Goal: Information Seeking & Learning: Learn about a topic

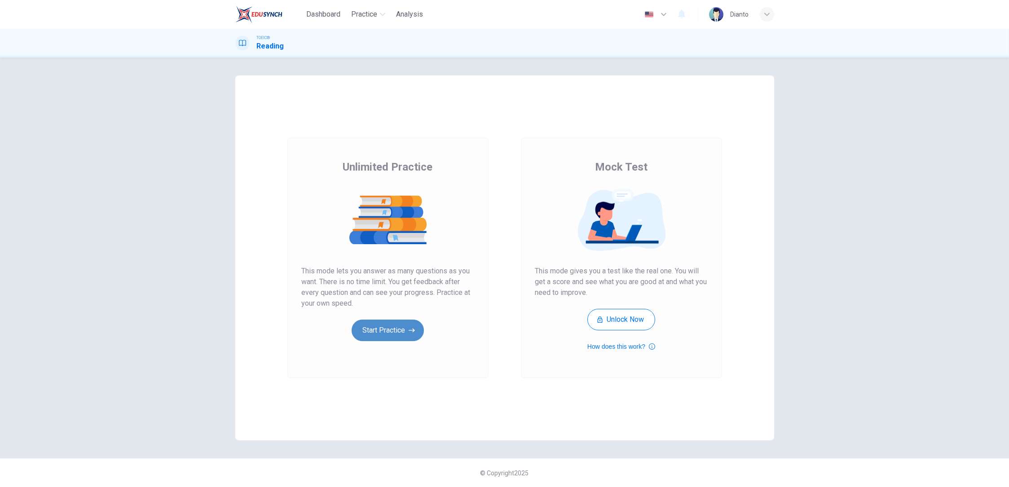
click at [402, 339] on button "Start Practice" at bounding box center [387, 331] width 72 height 22
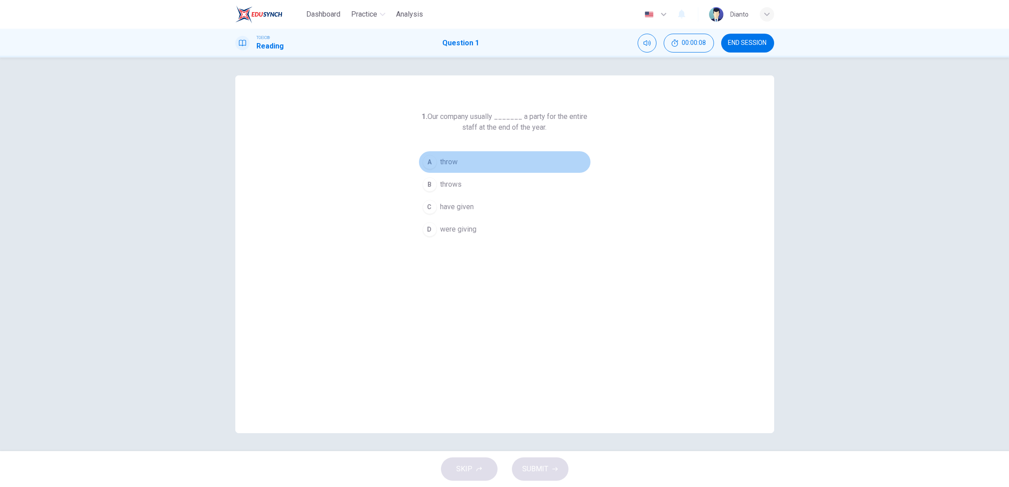
click at [433, 165] on div "A" at bounding box center [429, 162] width 14 height 14
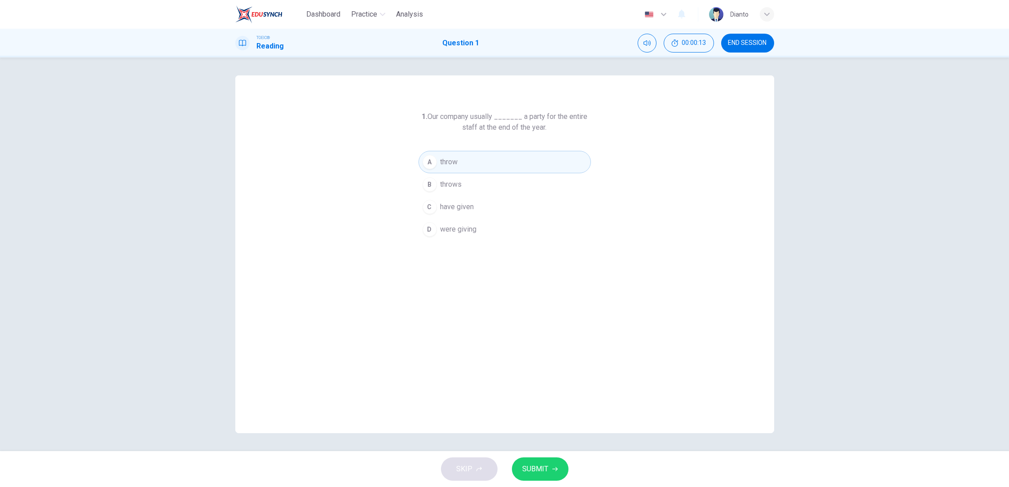
click at [408, 99] on div "1. Our company usually _______ a party for the entire staff at the end of the y…" at bounding box center [504, 254] width 539 height 358
click at [983, 291] on div "1. Our company usually _______ a party for the entire staff at the end of the y…" at bounding box center [504, 254] width 1009 height 394
click at [968, 284] on div "1. Our company usually _______ a party for the entire staff at the end of the y…" at bounding box center [504, 254] width 1009 height 394
click at [432, 186] on div "B" at bounding box center [429, 184] width 14 height 14
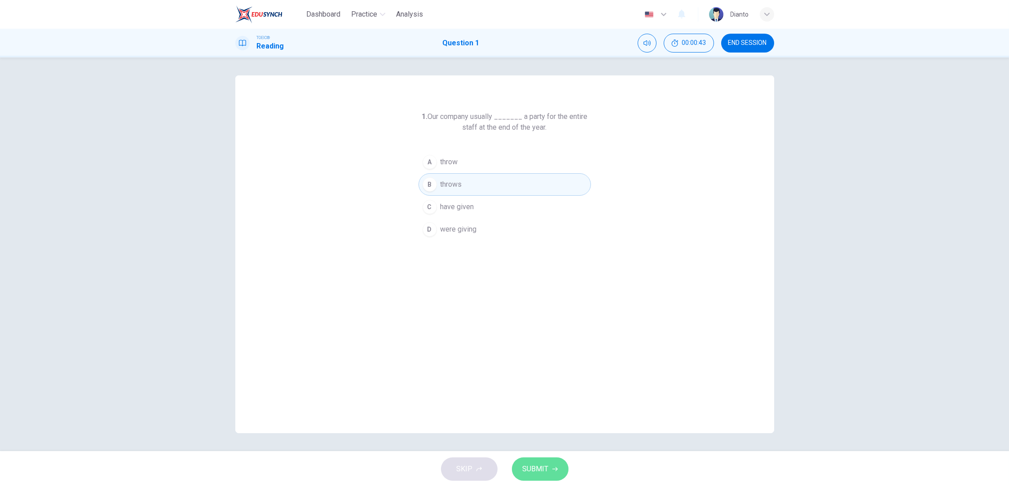
click at [548, 470] on button "SUBMIT" at bounding box center [540, 468] width 57 height 23
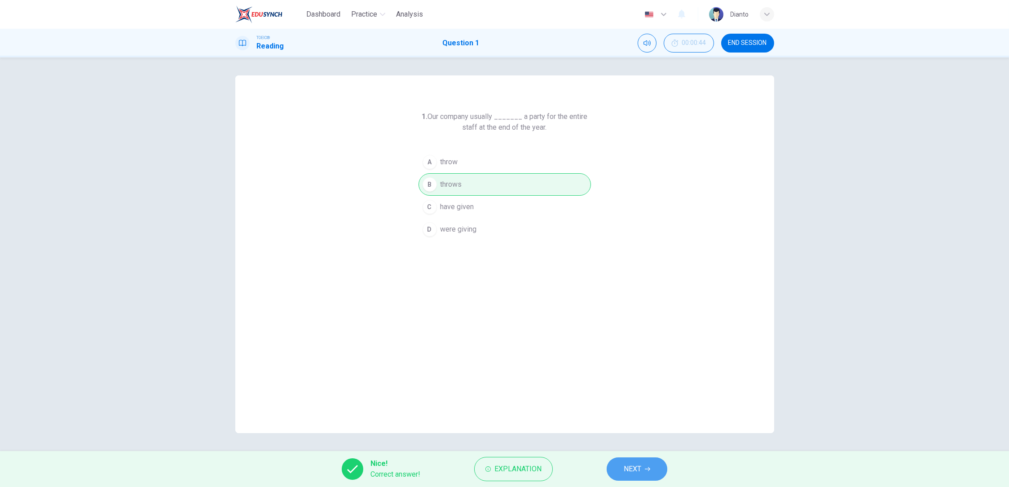
click at [636, 458] on button "NEXT" at bounding box center [636, 468] width 61 height 23
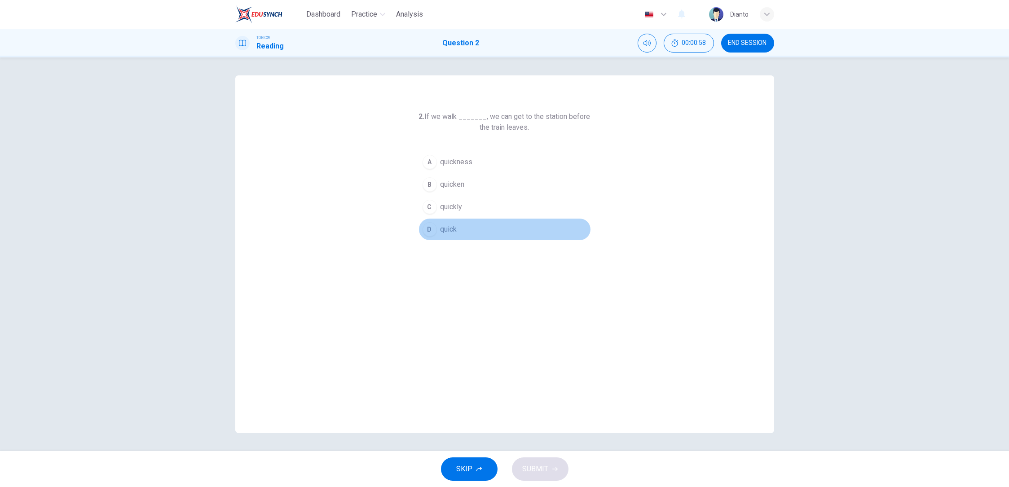
click at [432, 230] on div "D" at bounding box center [429, 229] width 14 height 14
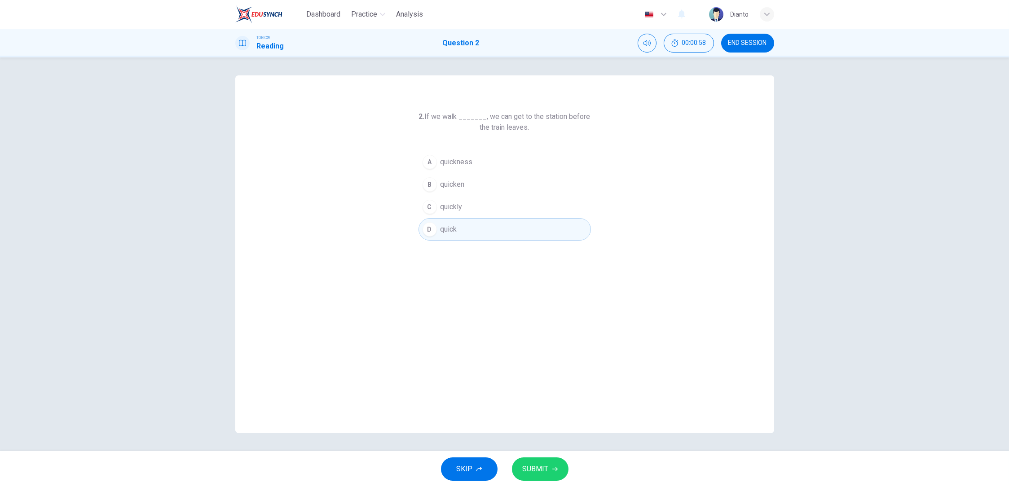
click at [551, 461] on div "SKIP SUBMIT" at bounding box center [504, 469] width 1009 height 36
click at [549, 466] on button "SUBMIT" at bounding box center [540, 468] width 57 height 23
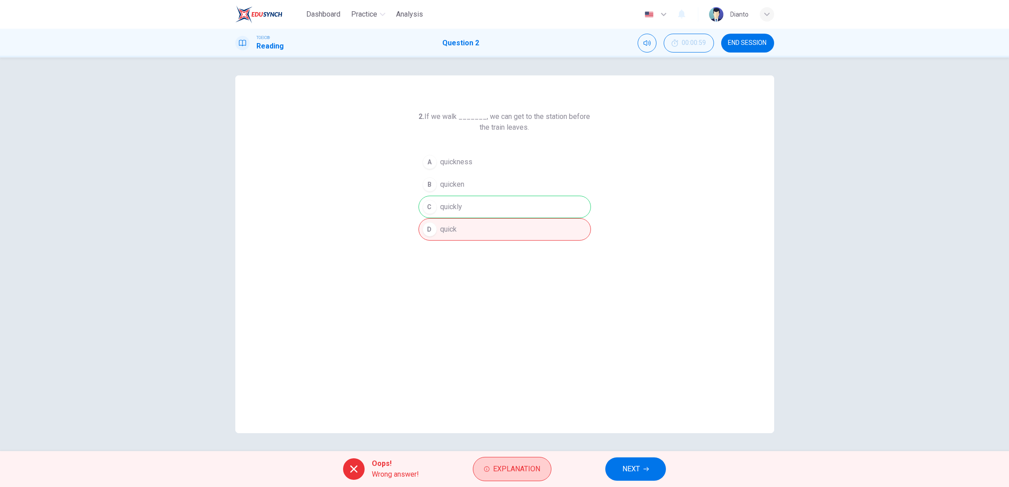
click at [500, 472] on span "Explanation" at bounding box center [516, 469] width 47 height 13
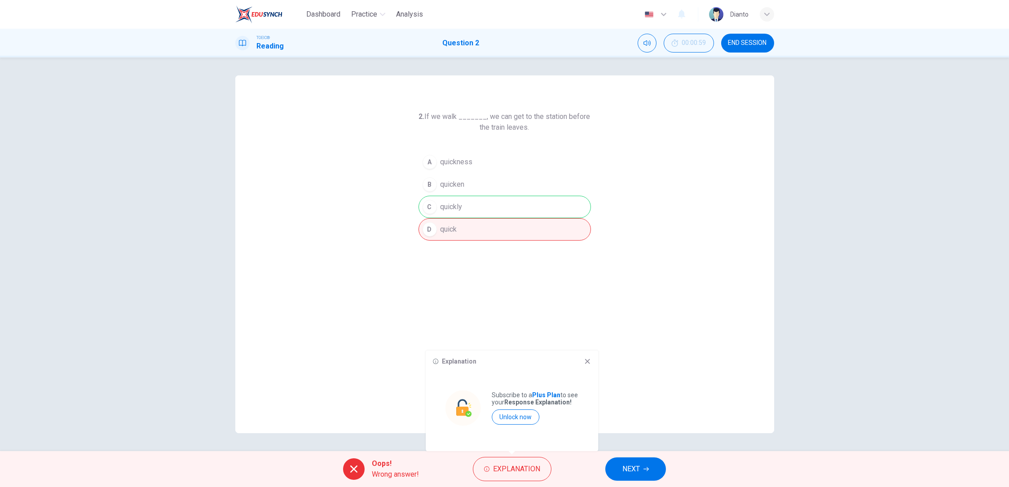
click at [586, 361] on icon at bounding box center [587, 361] width 5 height 5
click at [637, 473] on span "NEXT" at bounding box center [631, 469] width 18 height 13
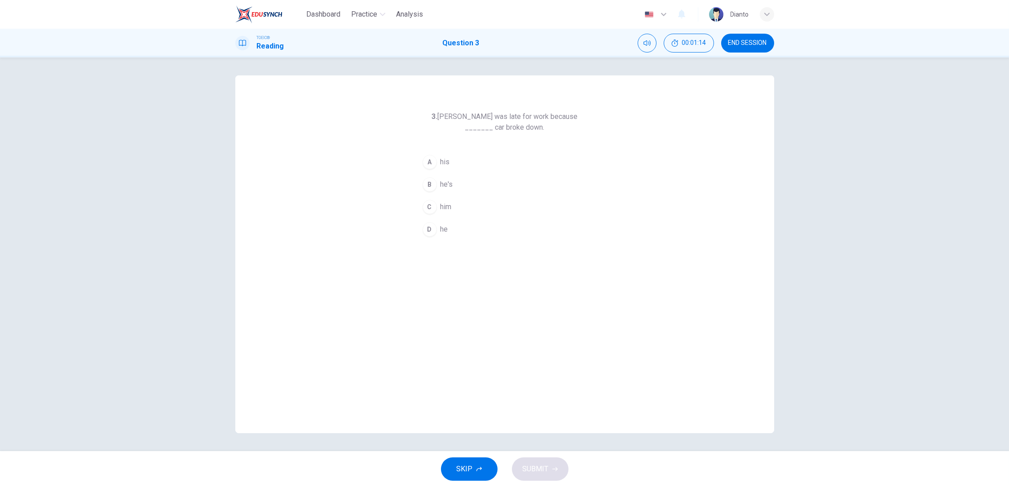
click at [965, 407] on div "3. [PERSON_NAME] was late for work because _______ car broke down. A his B he's…" at bounding box center [504, 254] width 1009 height 394
drag, startPoint x: 979, startPoint y: 325, endPoint x: 974, endPoint y: 324, distance: 5.5
click at [978, 325] on div "3. [PERSON_NAME] was late for work because _______ car broke down. A his B he's…" at bounding box center [504, 254] width 1009 height 394
click at [430, 162] on div "A" at bounding box center [429, 162] width 14 height 14
click at [551, 466] on button "SUBMIT" at bounding box center [540, 468] width 57 height 23
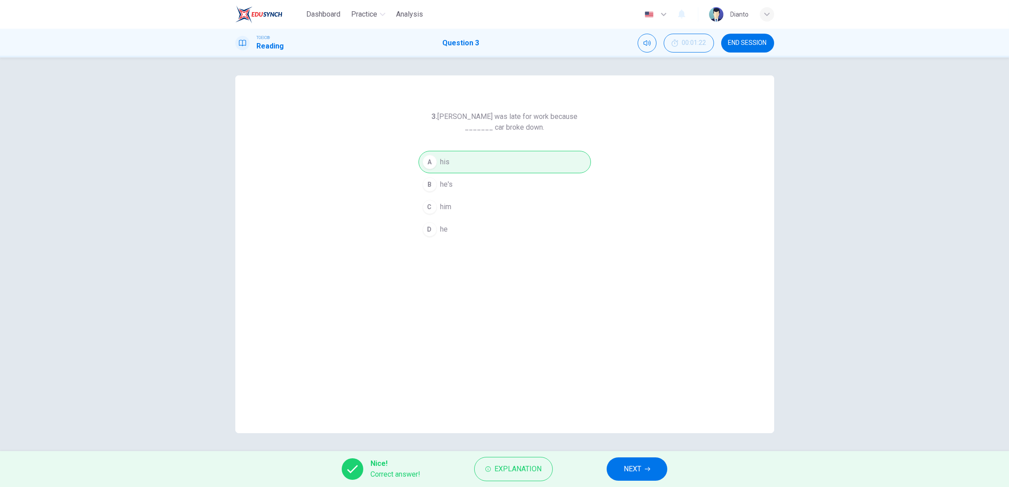
click at [652, 466] on button "NEXT" at bounding box center [636, 468] width 61 height 23
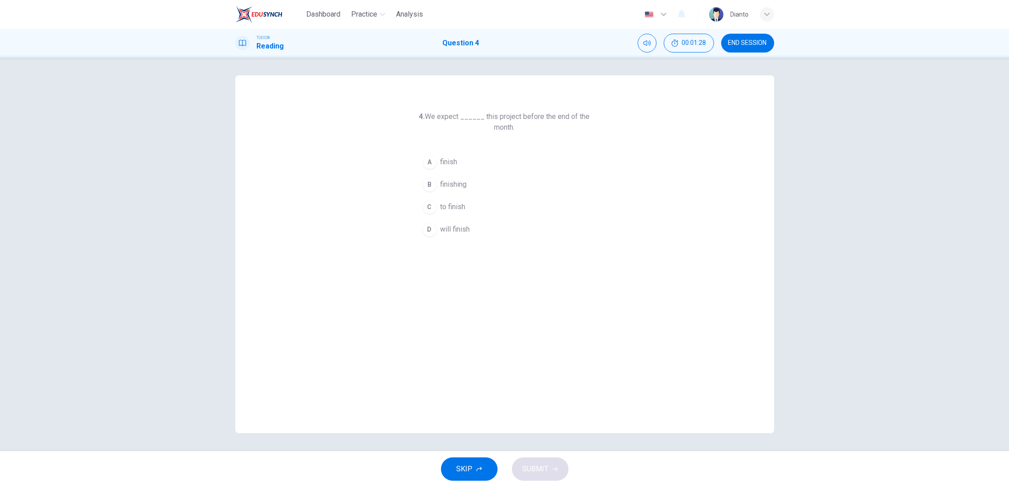
drag, startPoint x: 404, startPoint y: 105, endPoint x: 576, endPoint y: 203, distance: 198.0
click at [576, 203] on div "4. We expect ______ this project before the end of the month. A finish B finish…" at bounding box center [504, 254] width 539 height 358
click at [979, 312] on div "4. We expect ______ this project before the end of the month. A finish B finish…" at bounding box center [504, 254] width 1009 height 394
click at [430, 207] on div "C" at bounding box center [429, 207] width 14 height 14
click at [535, 466] on span "SUBMIT" at bounding box center [535, 469] width 26 height 13
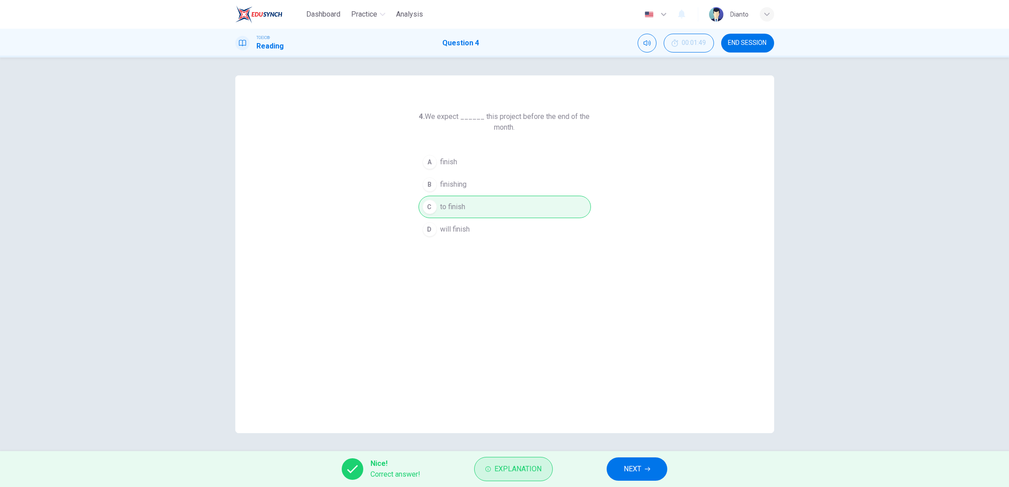
click at [537, 471] on span "Explanation" at bounding box center [517, 469] width 47 height 13
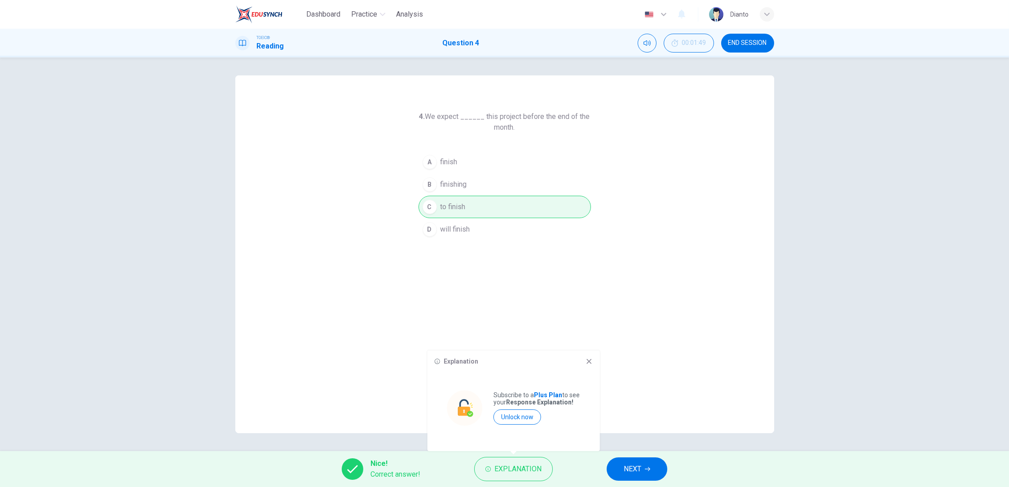
click at [590, 360] on icon at bounding box center [588, 361] width 7 height 7
click at [401, 467] on span "Nice!" at bounding box center [395, 463] width 50 height 11
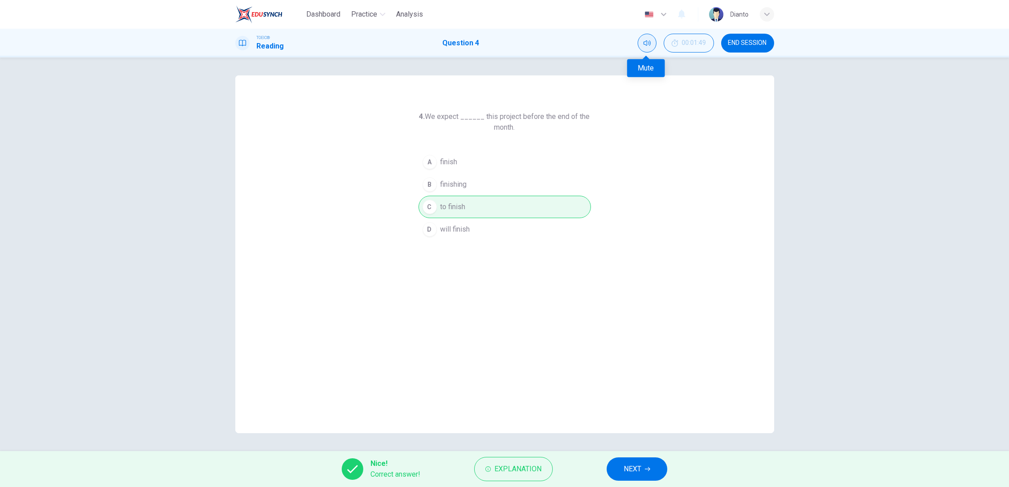
click at [646, 42] on icon "Mute" at bounding box center [646, 42] width 7 height 7
click at [737, 42] on span "END SESSION" at bounding box center [747, 42] width 39 height 7
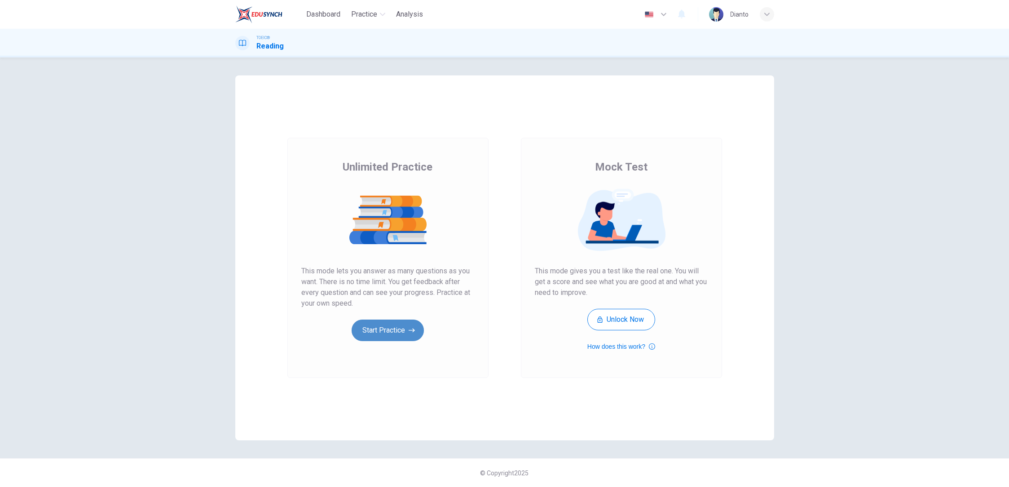
click at [391, 332] on button "Start Practice" at bounding box center [387, 331] width 72 height 22
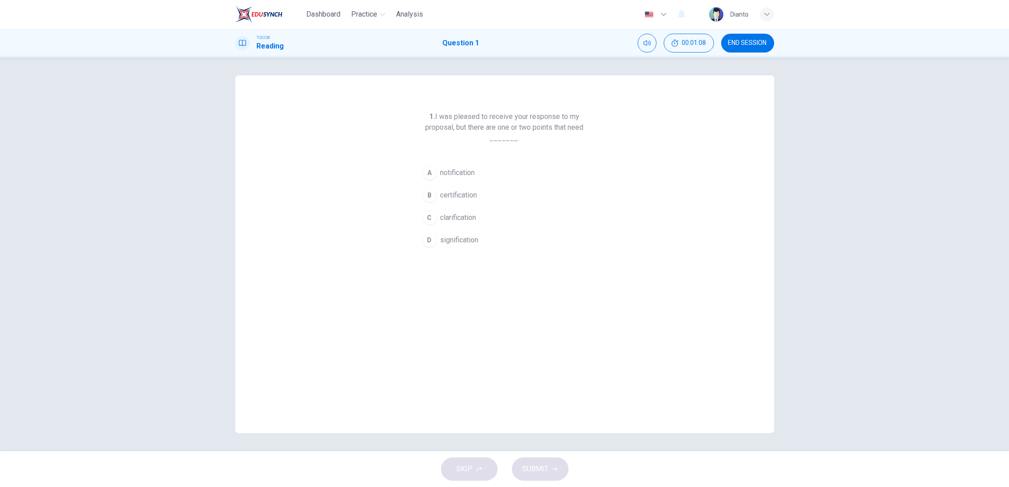
click at [705, 241] on div "1. I was pleased to receive your response to my proposal, but there are one or …" at bounding box center [504, 254] width 539 height 358
click at [803, 305] on div "1. I was pleased to receive your response to my proposal, but there are one or …" at bounding box center [504, 254] width 1009 height 394
click at [693, 363] on div "1. I was pleased to receive your response to my proposal, but there are one or …" at bounding box center [504, 254] width 539 height 358
drag, startPoint x: 805, startPoint y: 235, endPoint x: 798, endPoint y: 230, distance: 9.0
click at [804, 234] on div "1. I was pleased to receive your response to my proposal, but there are one or …" at bounding box center [504, 254] width 1009 height 394
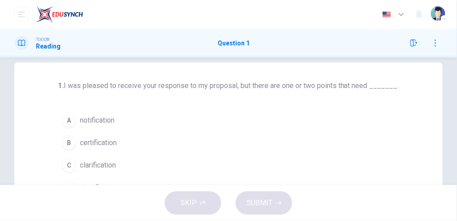
scroll to position [53, 0]
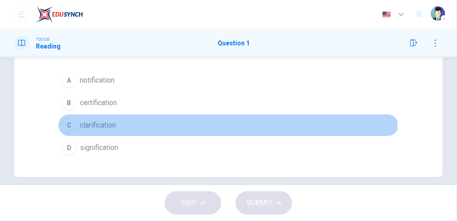
click at [68, 124] on div "C" at bounding box center [69, 125] width 14 height 14
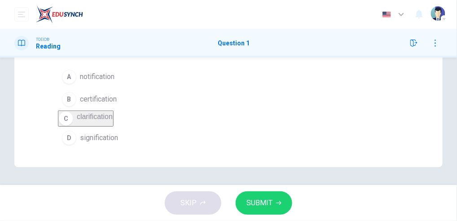
scroll to position [61, 0]
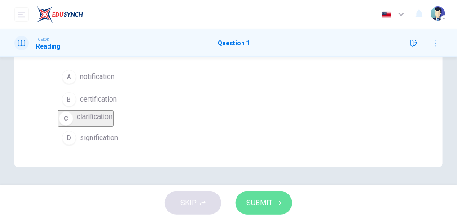
click at [273, 208] on button "SUBMIT" at bounding box center [264, 202] width 57 height 23
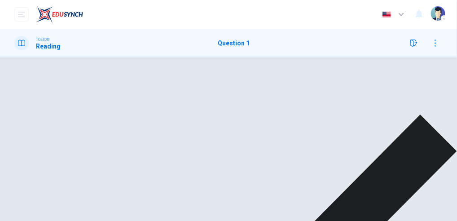
scroll to position [40, 0]
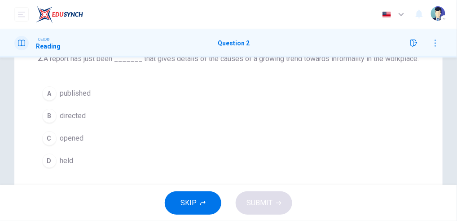
click at [69, 114] on span "directed" at bounding box center [73, 115] width 26 height 11
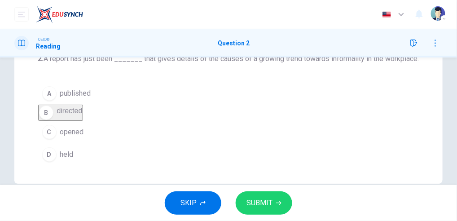
click at [249, 198] on span "SUBMIT" at bounding box center [259, 203] width 26 height 13
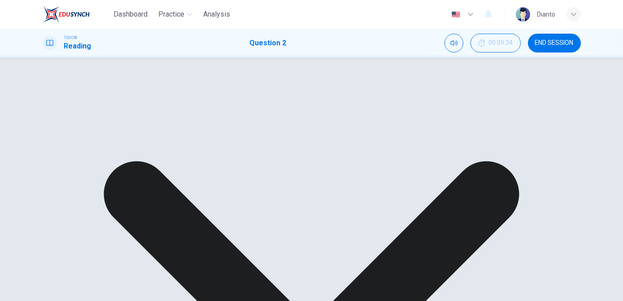
scroll to position [61, 0]
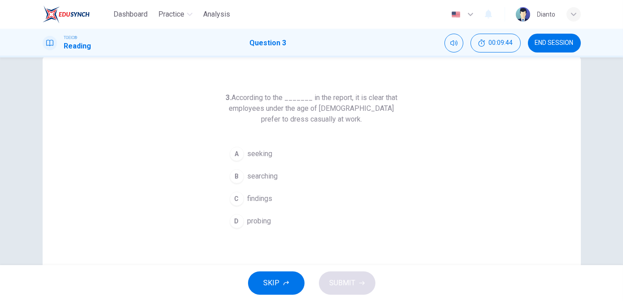
scroll to position [22, 0]
click at [598, 140] on div "3. According to the _______ in the report, it is clear that employees under the…" at bounding box center [311, 161] width 623 height 208
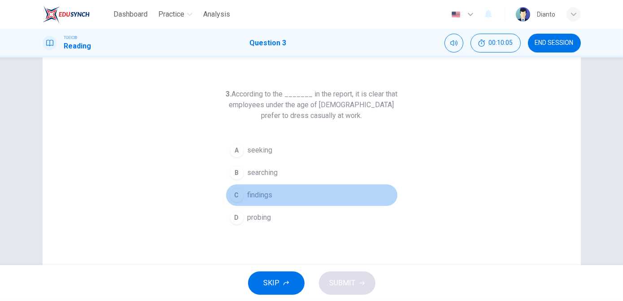
click at [238, 193] on div "C" at bounding box center [237, 195] width 14 height 14
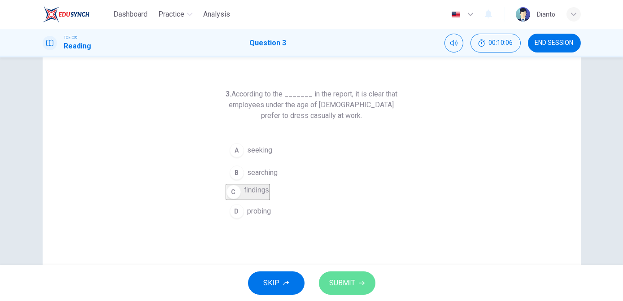
click at [360, 279] on button "SUBMIT" at bounding box center [347, 283] width 57 height 23
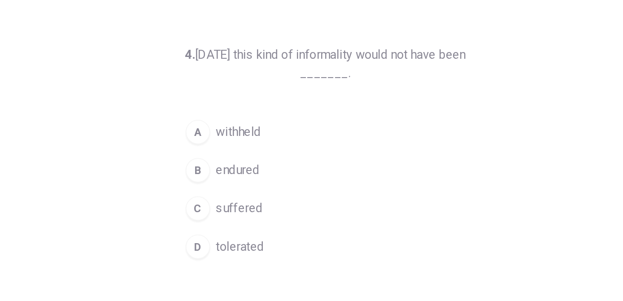
drag, startPoint x: 223, startPoint y: 84, endPoint x: 298, endPoint y: 127, distance: 87.2
click at [298, 127] on div "4. [DATE] this kind of informality would not have been _______. A withheld B en…" at bounding box center [312, 209] width 539 height 312
click at [474, 117] on div "4. [DATE] this kind of informality would not have been _______. A withheld B en…" at bounding box center [312, 209] width 539 height 312
click at [237, 210] on div "D" at bounding box center [237, 207] width 14 height 14
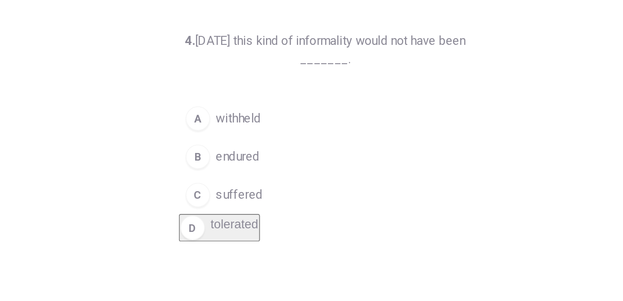
scroll to position [31, 0]
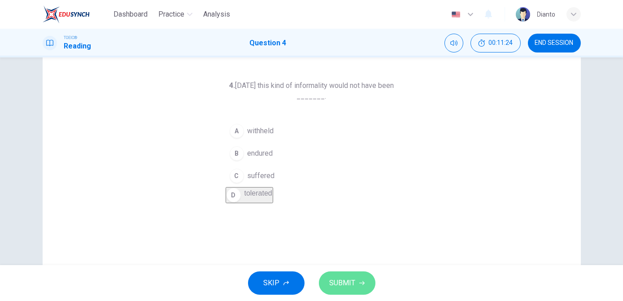
click at [347, 280] on span "SUBMIT" at bounding box center [343, 283] width 26 height 13
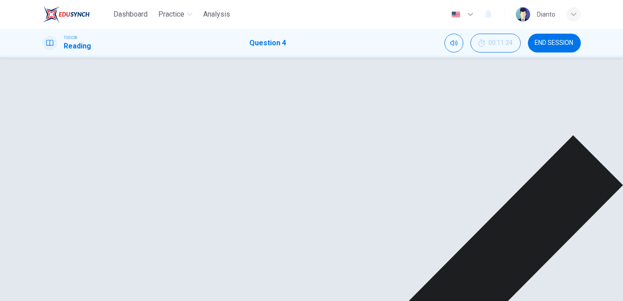
click at [514, 99] on div "4. [DATE] this kind of informality would not have been _______. A withheld B en…" at bounding box center [312, 200] width 539 height 312
click at [402, 140] on div "4. [DATE] this kind of informality would not have been _______. A withheld B en…" at bounding box center [312, 200] width 539 height 312
